Goal: Find specific page/section: Find specific page/section

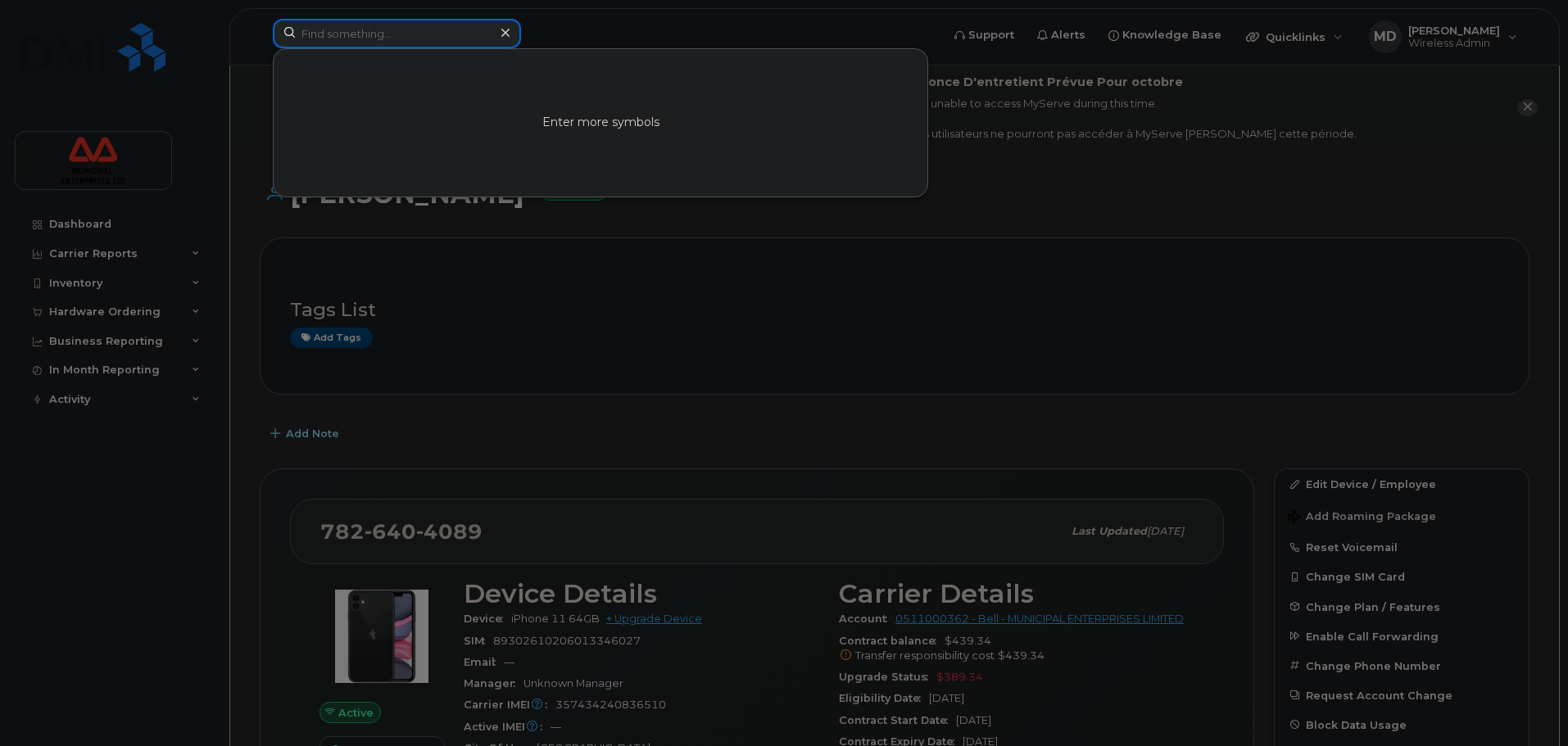
click at [438, 43] on input at bounding box center [397, 33] width 249 height 30
paste input "7826400971"
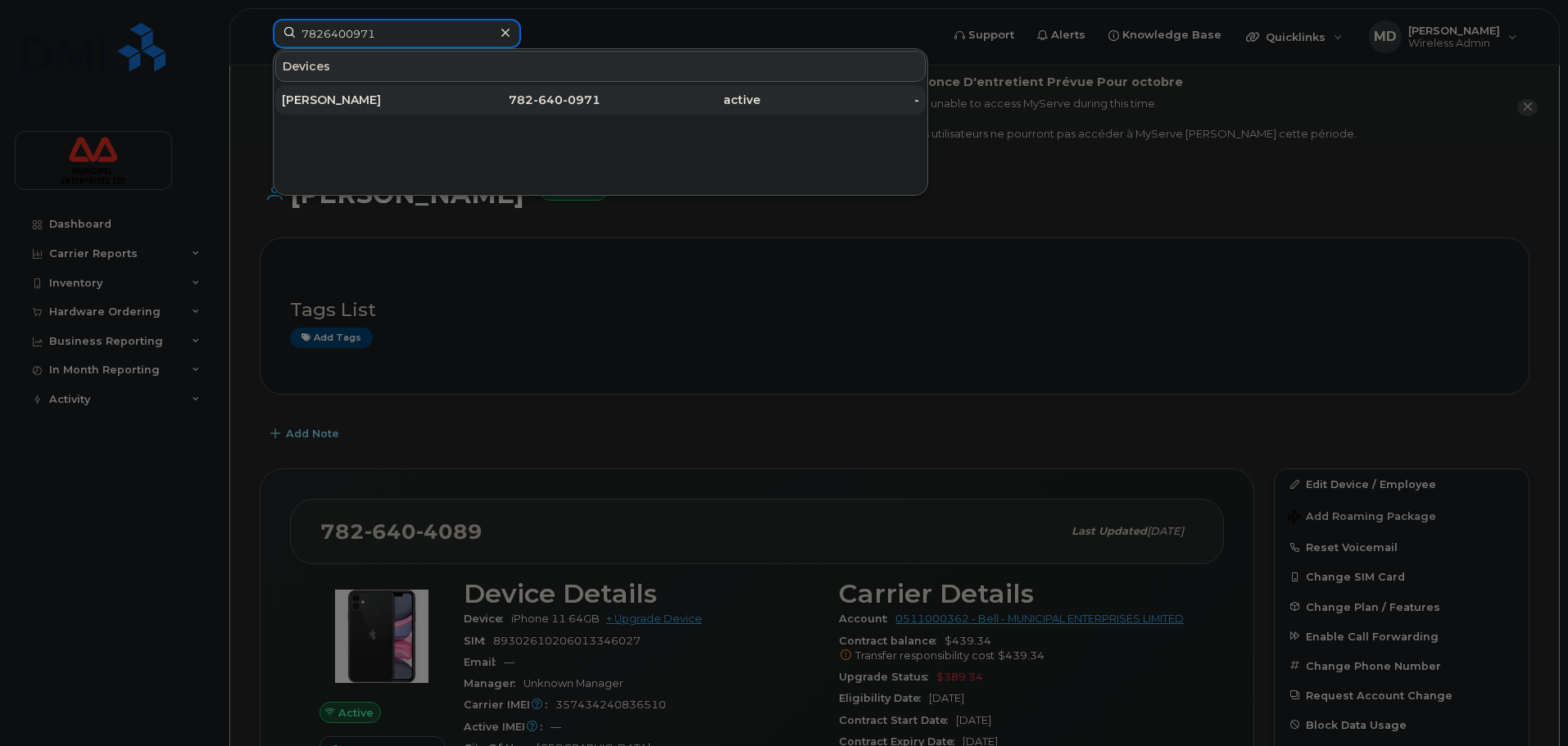
type input "7826400971"
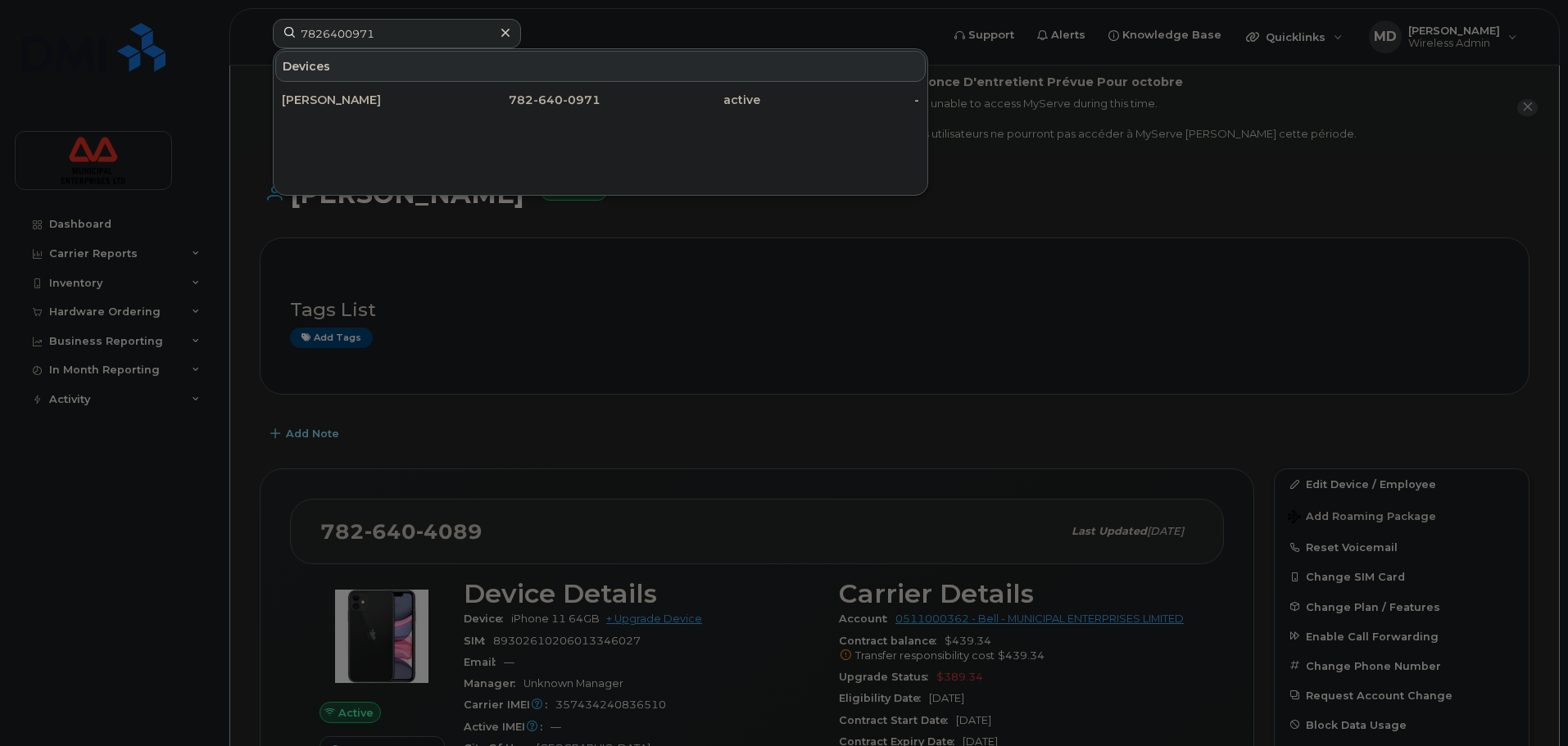
drag, startPoint x: 440, startPoint y: 109, endPoint x: 526, endPoint y: 292, distance: 202.2
click at [440, 109] on div "[PERSON_NAME]" at bounding box center [361, 99] width 160 height 30
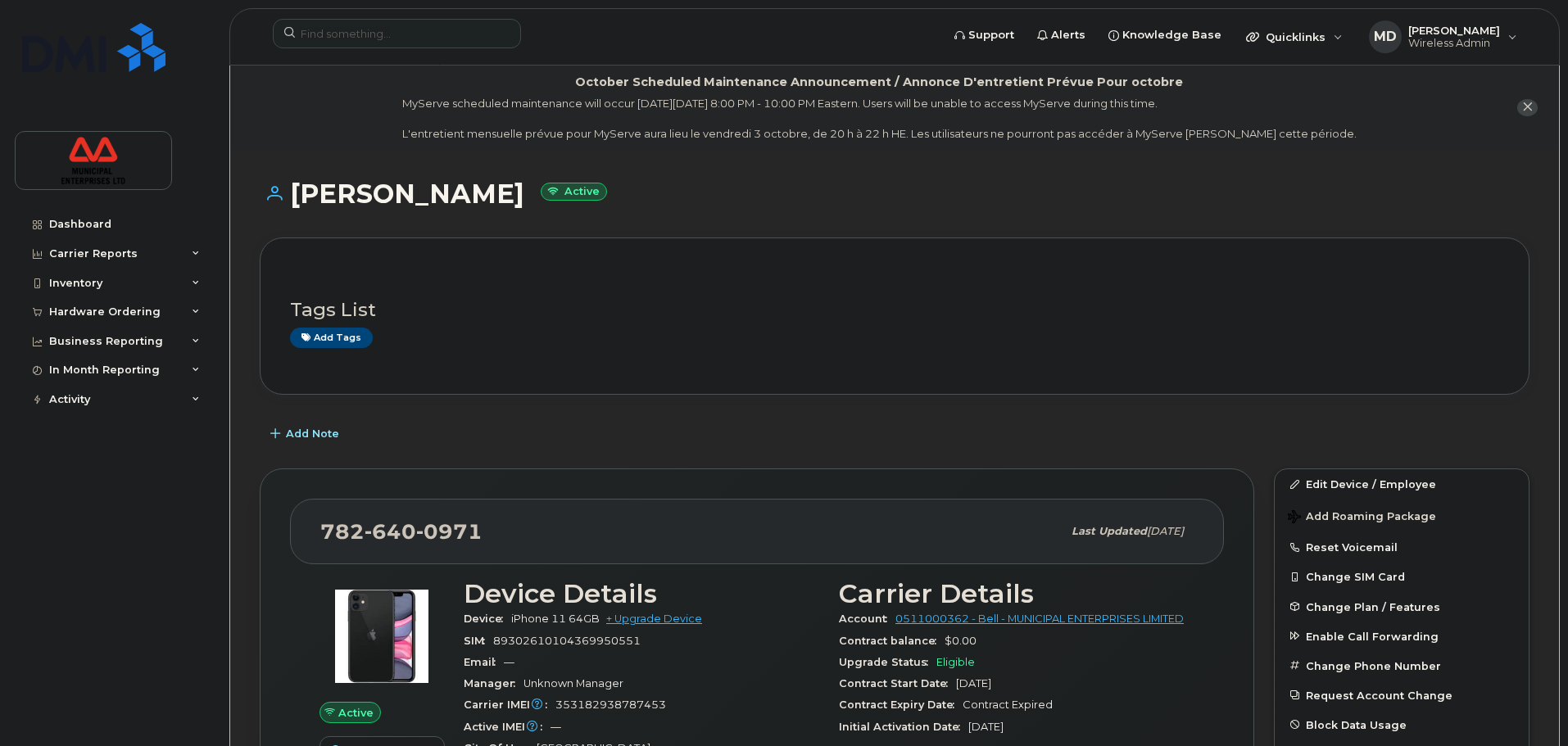
click at [505, 434] on div "Add Note" at bounding box center [894, 434] width 1270 height 30
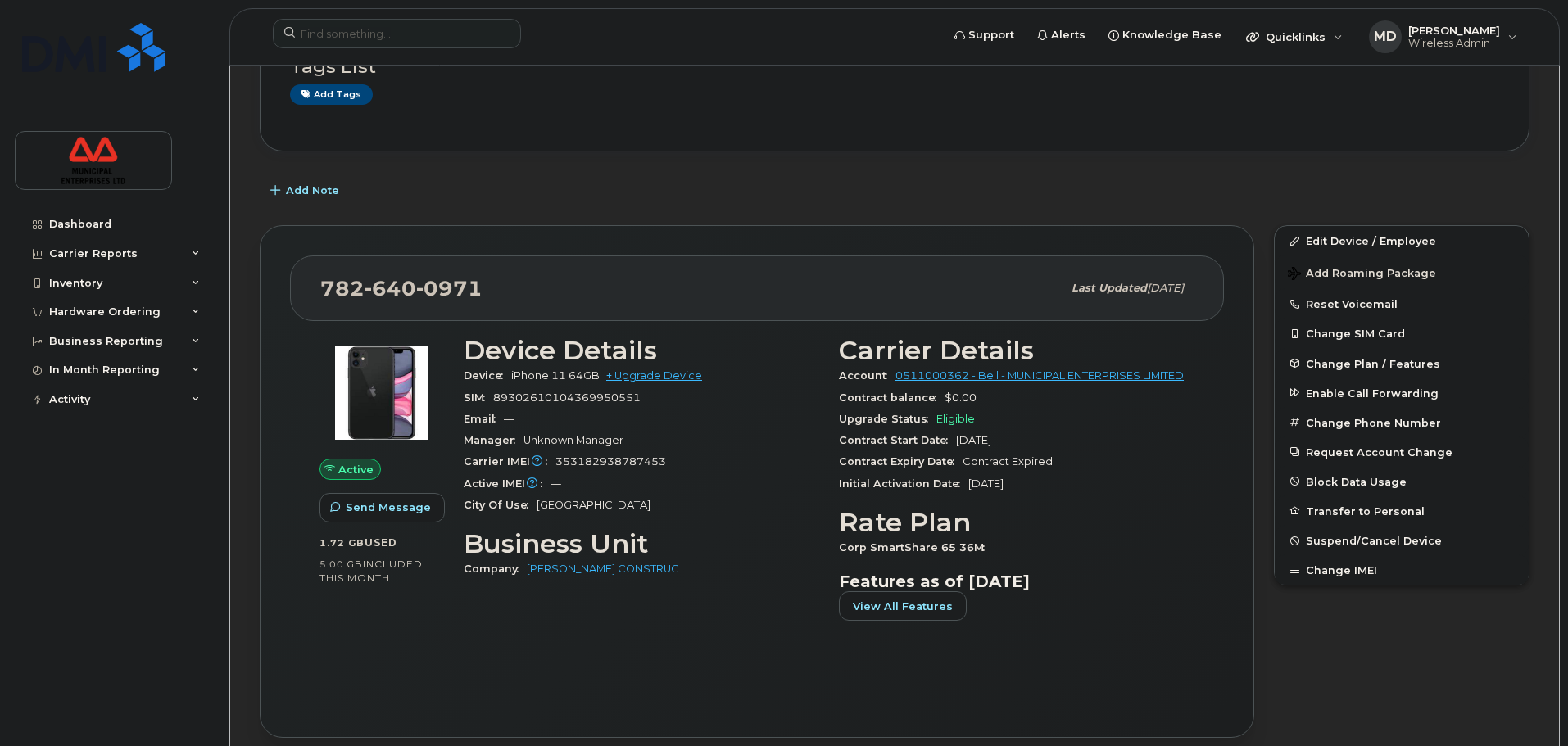
scroll to position [246, 0]
